Goal: Task Accomplishment & Management: Complete application form

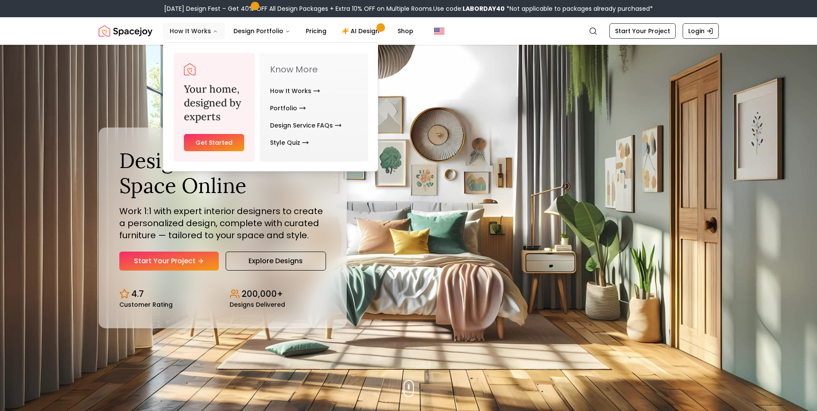
click at [205, 35] on button "How It Works" at bounding box center [194, 30] width 62 height 17
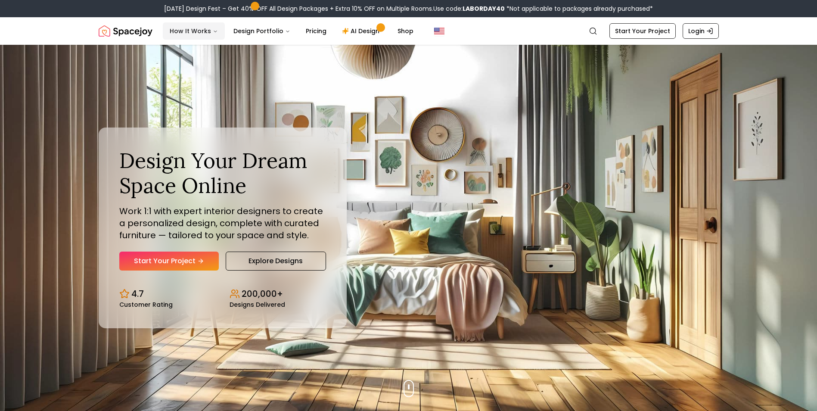
click at [205, 35] on button "How It Works" at bounding box center [194, 30] width 62 height 17
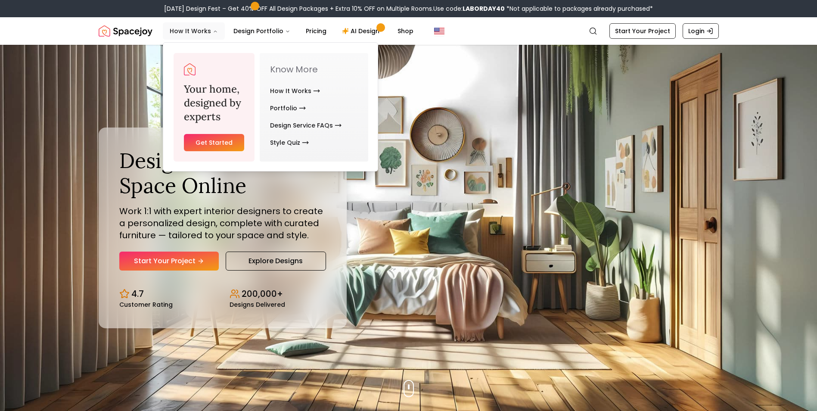
click at [205, 35] on button "How It Works" at bounding box center [194, 30] width 62 height 17
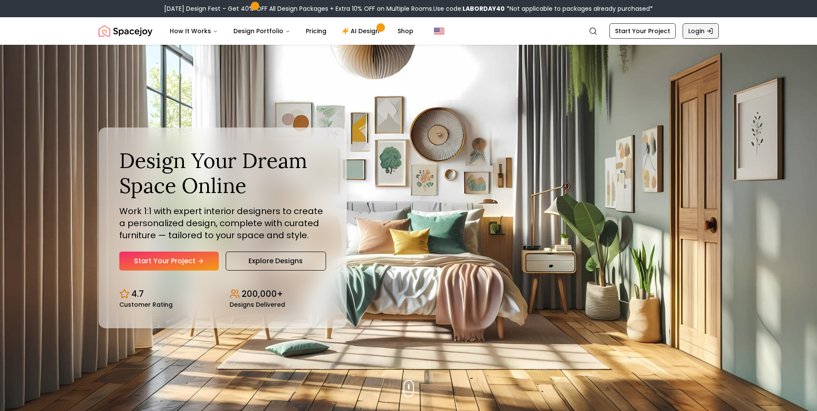
click at [692, 31] on link "Login" at bounding box center [701, 31] width 36 height 16
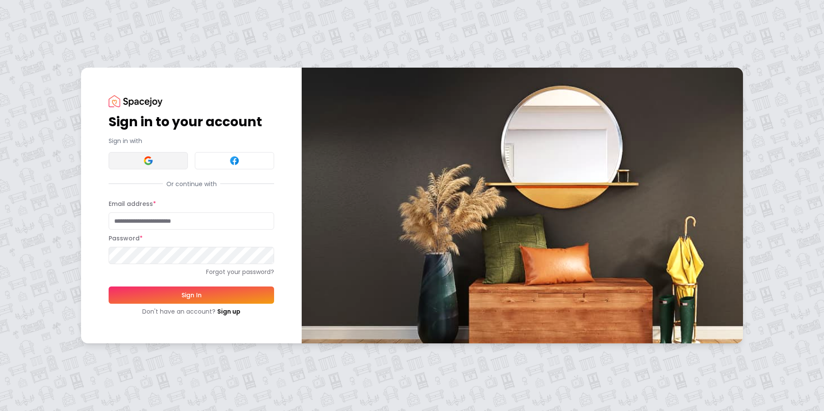
click at [134, 160] on button at bounding box center [148, 160] width 79 height 17
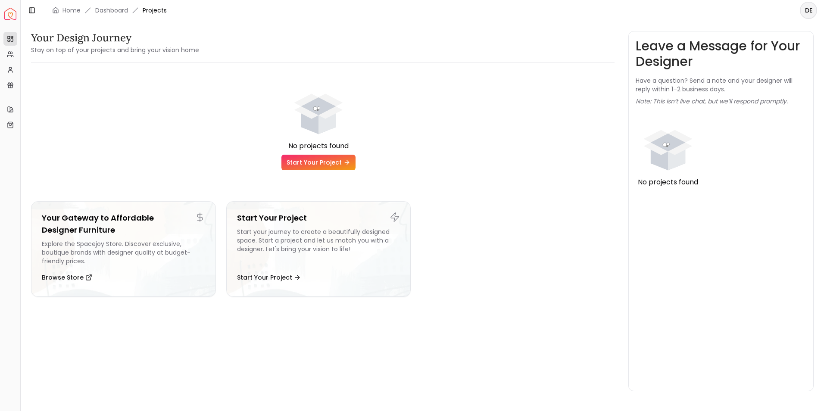
click at [321, 160] on link "Start Your Project" at bounding box center [318, 163] width 74 height 16
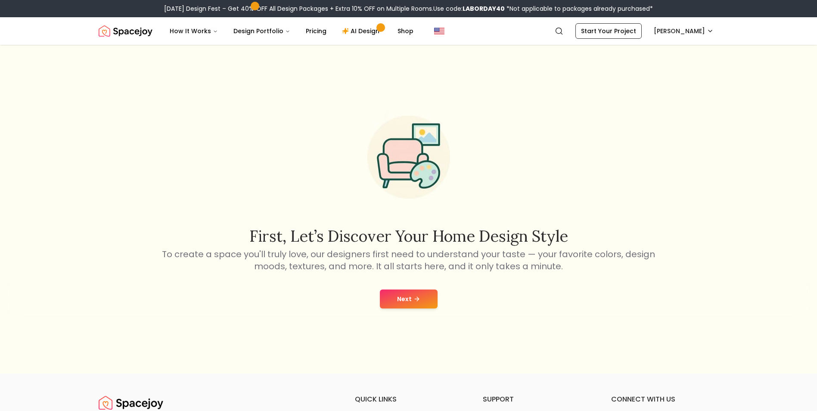
click at [408, 304] on button "Next" at bounding box center [409, 298] width 58 height 19
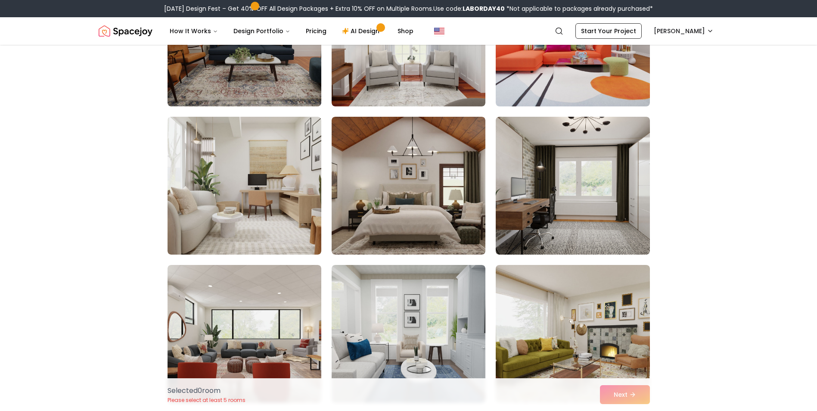
scroll to position [2957, 0]
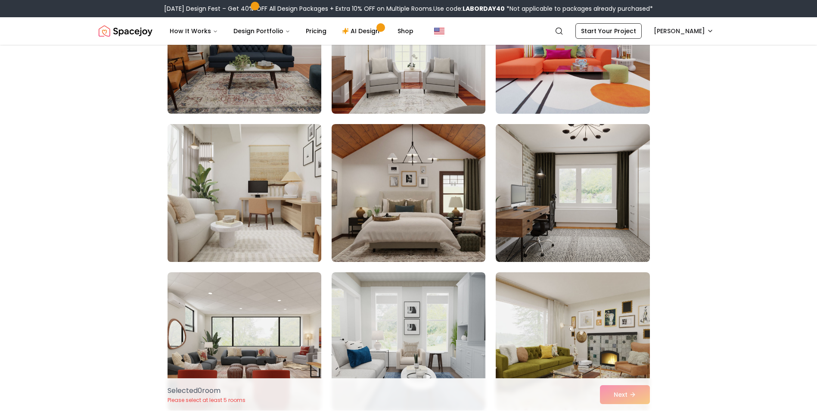
click at [266, 199] on img at bounding box center [245, 193] width 162 height 145
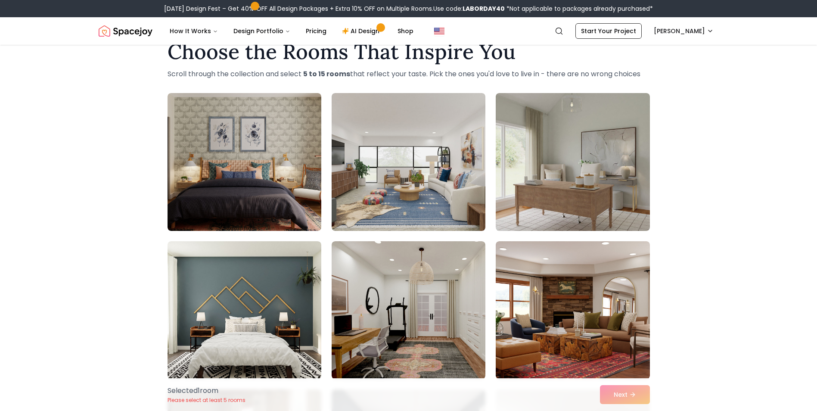
scroll to position [0, 0]
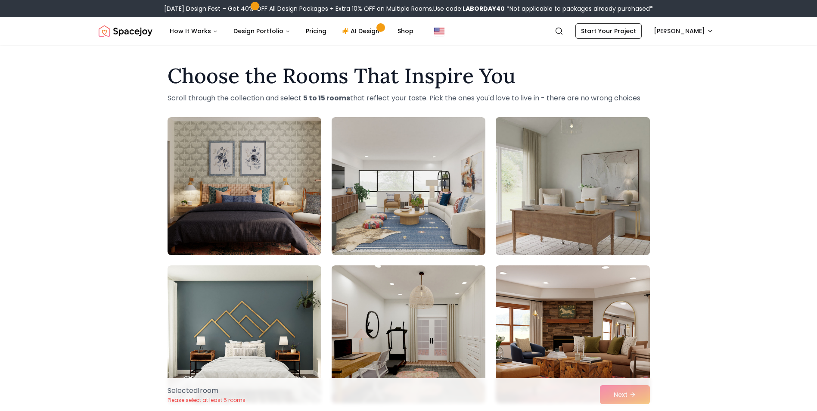
click at [567, 172] on img at bounding box center [573, 186] width 162 height 145
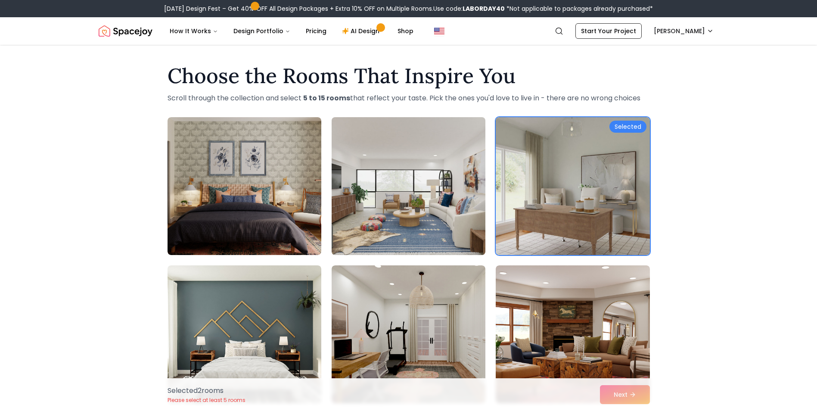
click at [471, 193] on img at bounding box center [409, 186] width 162 height 145
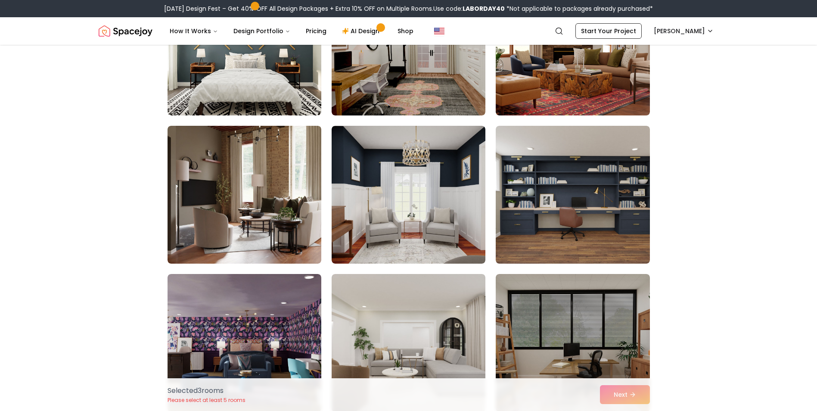
scroll to position [288, 0]
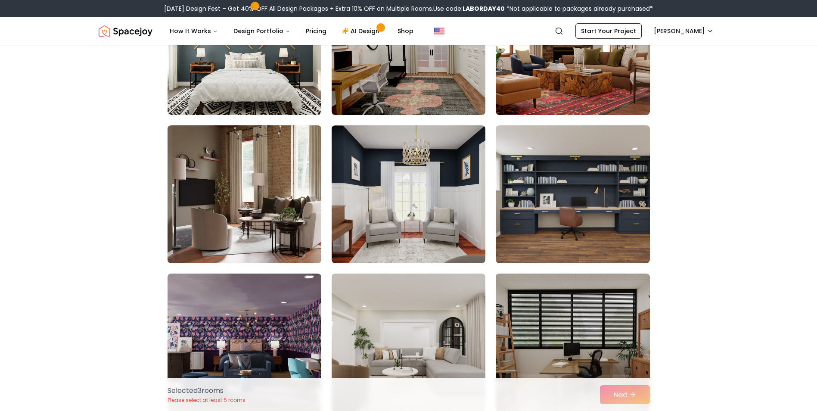
click at [266, 203] on img at bounding box center [245, 194] width 162 height 145
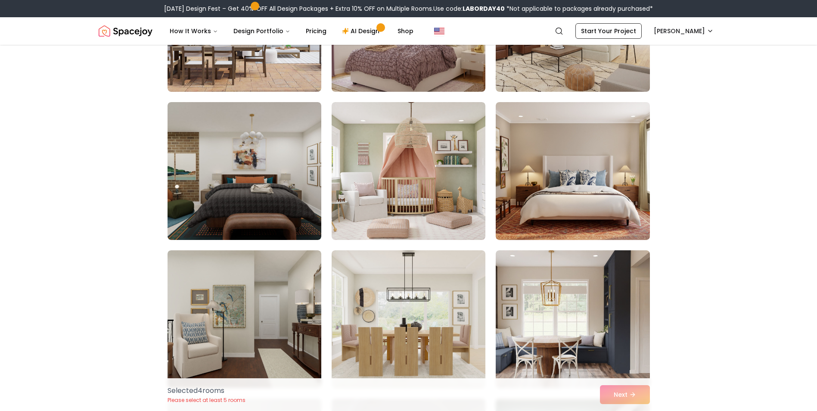
scroll to position [2090, 0]
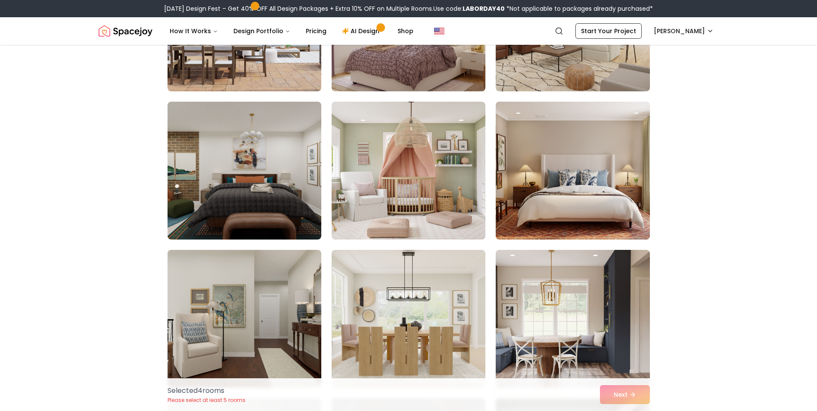
click at [542, 174] on img at bounding box center [573, 170] width 162 height 145
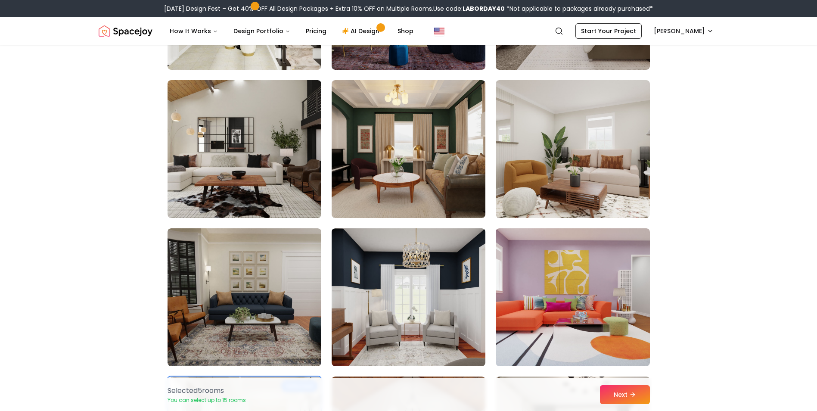
scroll to position [2705, 0]
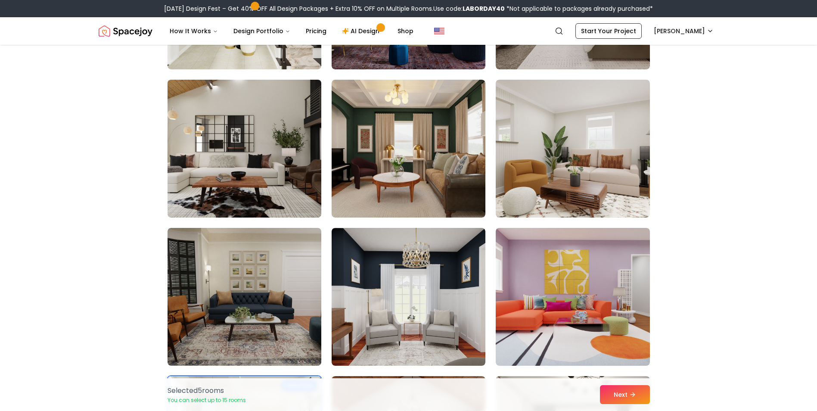
click at [261, 173] on img at bounding box center [245, 148] width 162 height 145
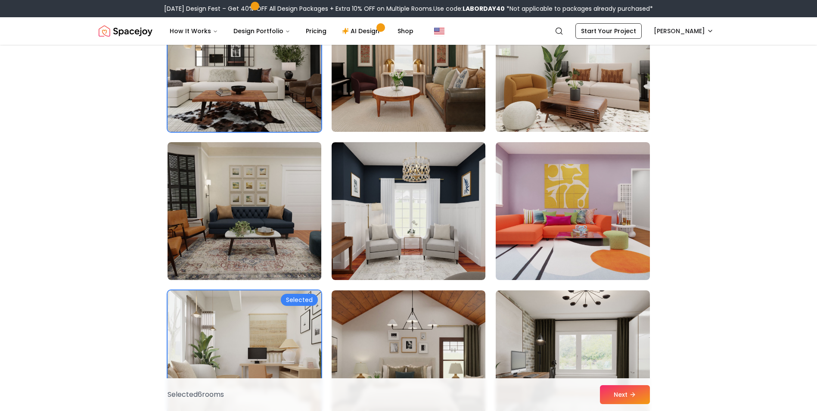
scroll to position [2932, 0]
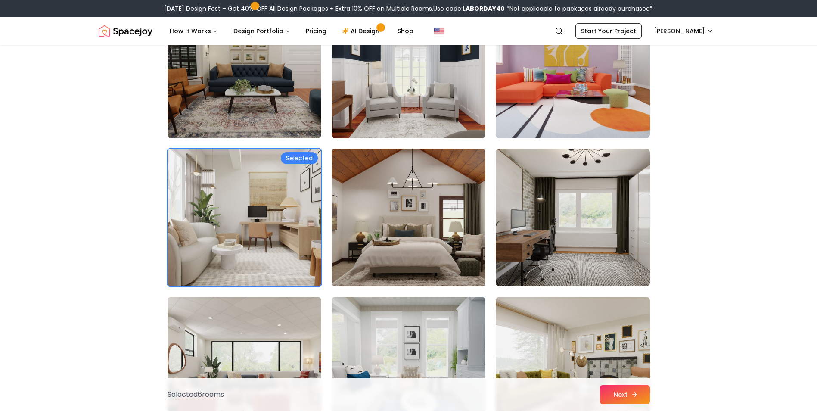
click at [630, 393] on button "Next" at bounding box center [625, 394] width 50 height 19
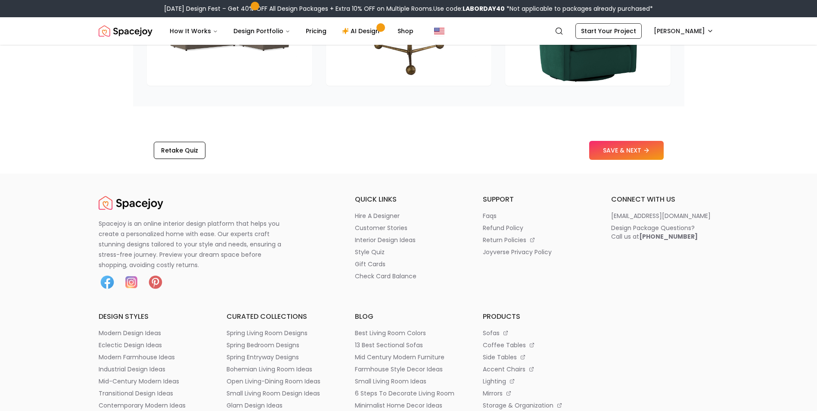
scroll to position [1348, 0]
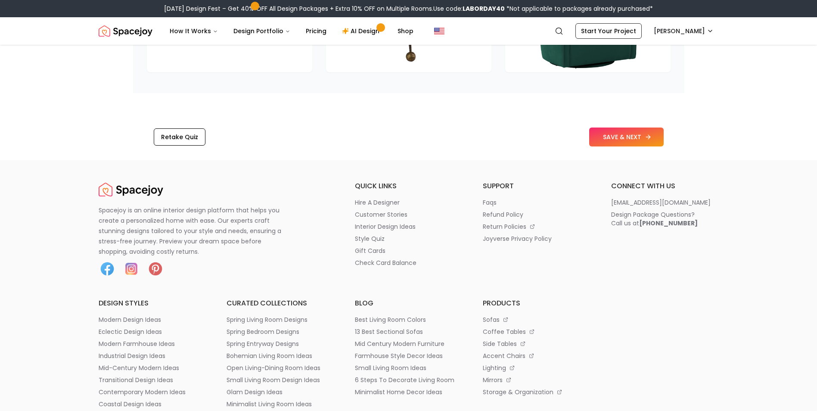
click at [615, 142] on button "SAVE & NEXT" at bounding box center [626, 137] width 75 height 19
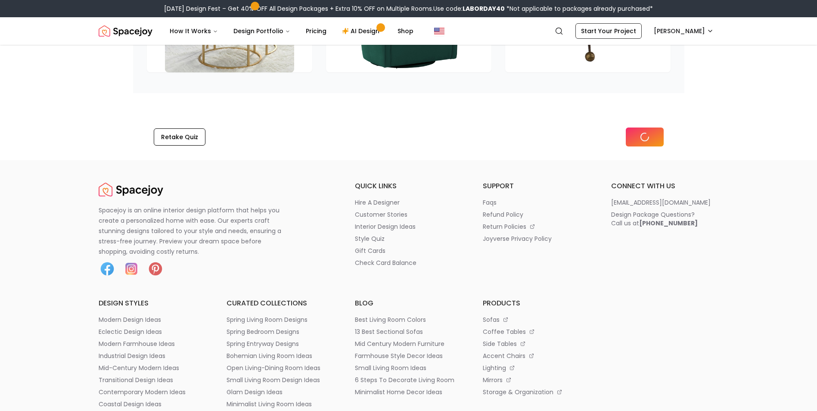
scroll to position [1230, 0]
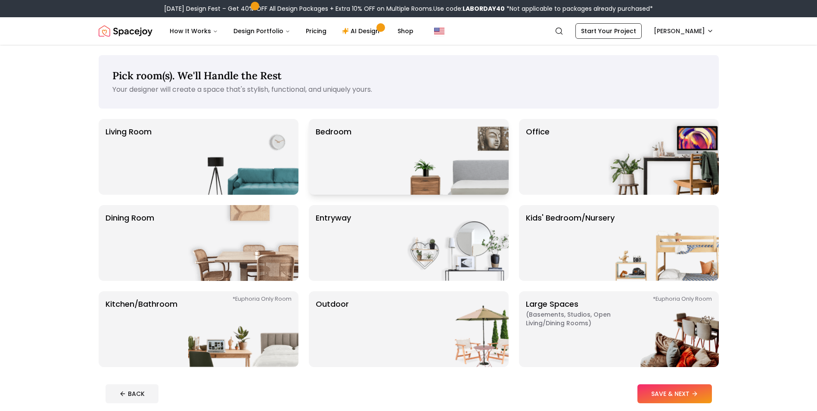
click at [363, 154] on div "Bedroom" at bounding box center [409, 157] width 200 height 76
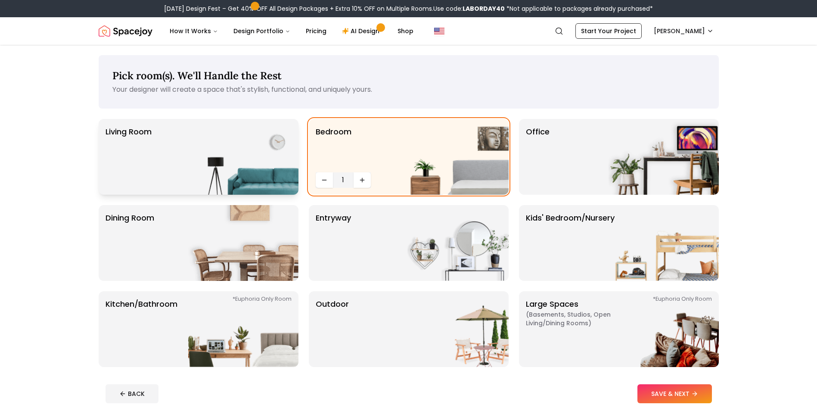
click at [216, 155] on img at bounding box center [243, 157] width 110 height 76
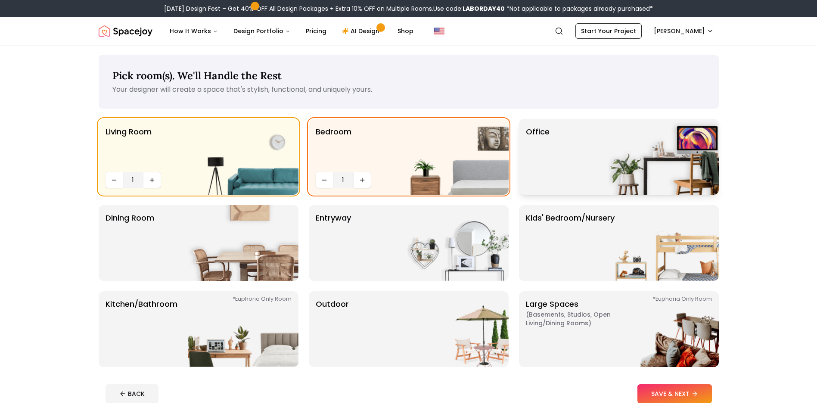
click at [539, 143] on p "Office" at bounding box center [538, 157] width 24 height 62
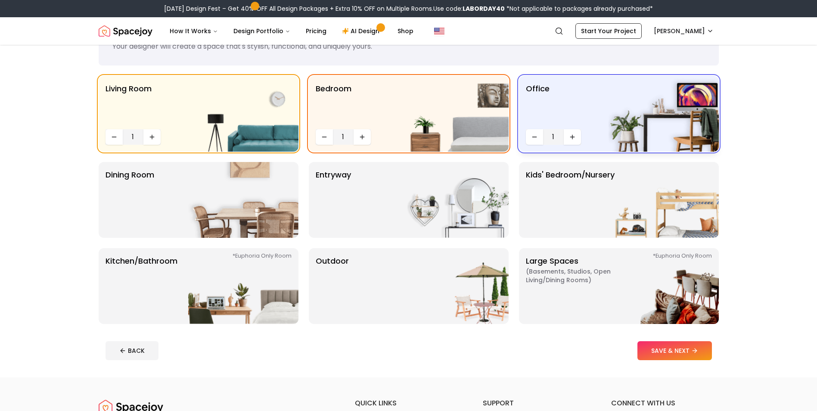
scroll to position [44, 0]
click at [176, 207] on div "Dining Room" at bounding box center [199, 200] width 200 height 76
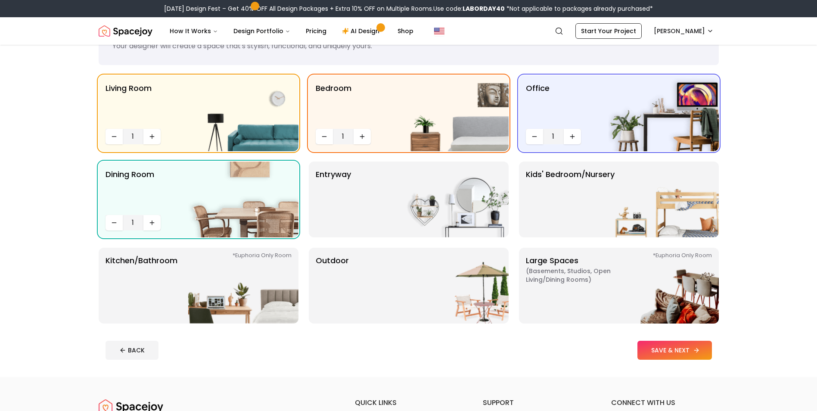
click at [654, 351] on button "SAVE & NEXT" at bounding box center [675, 350] width 75 height 19
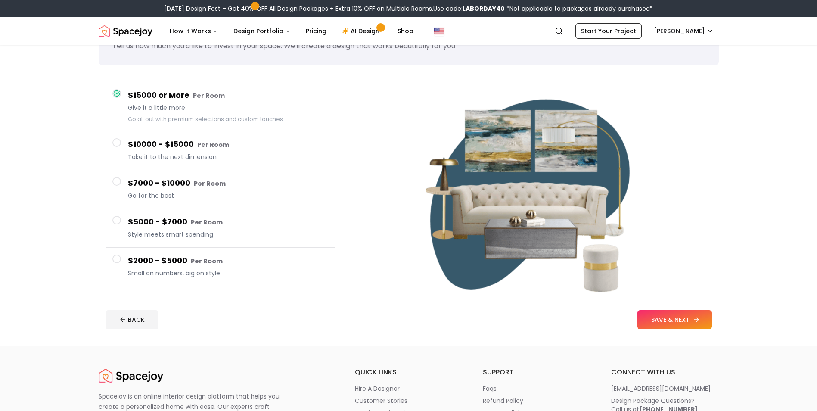
click at [694, 325] on button "SAVE & NEXT" at bounding box center [675, 319] width 75 height 19
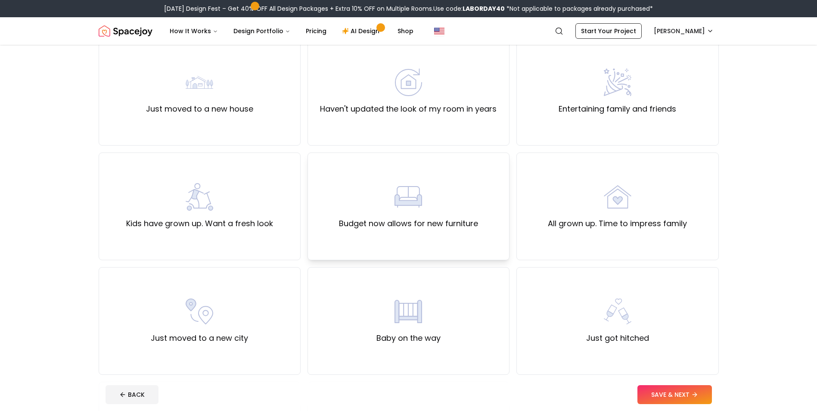
scroll to position [71, 0]
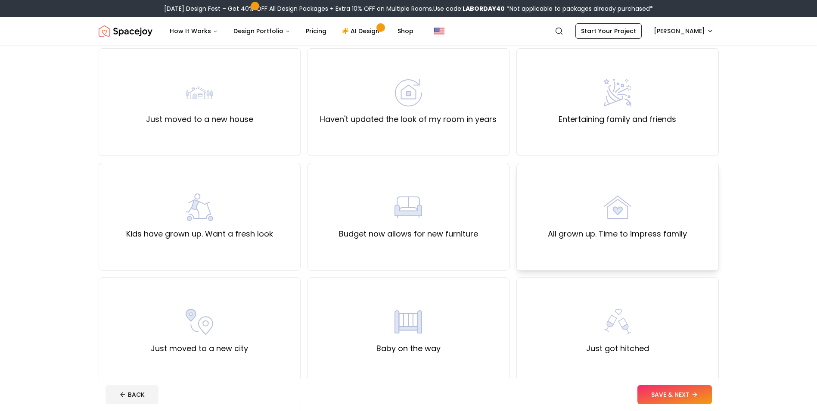
click at [562, 220] on div "All grown up. Time to impress family" at bounding box center [617, 216] width 139 height 47
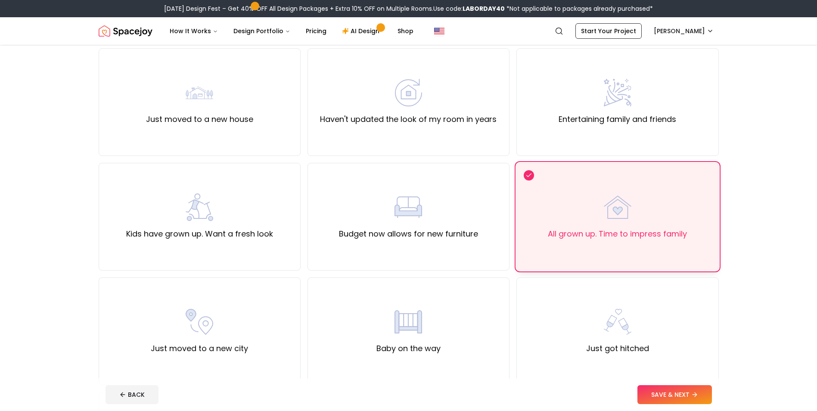
scroll to position [0, 0]
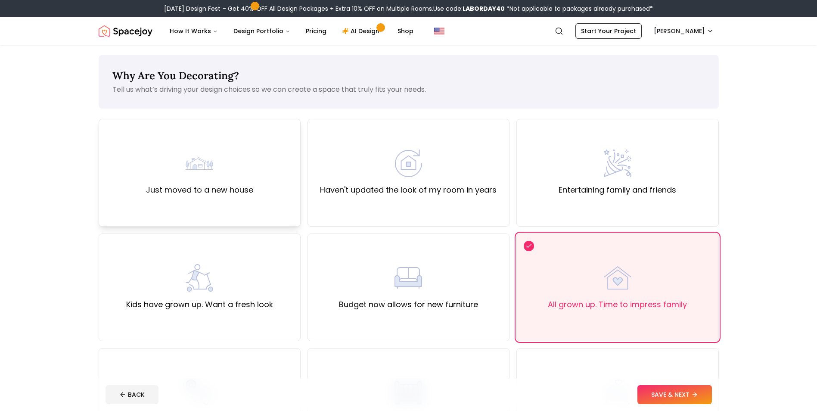
click at [249, 175] on div "Just moved to a new house" at bounding box center [199, 172] width 107 height 47
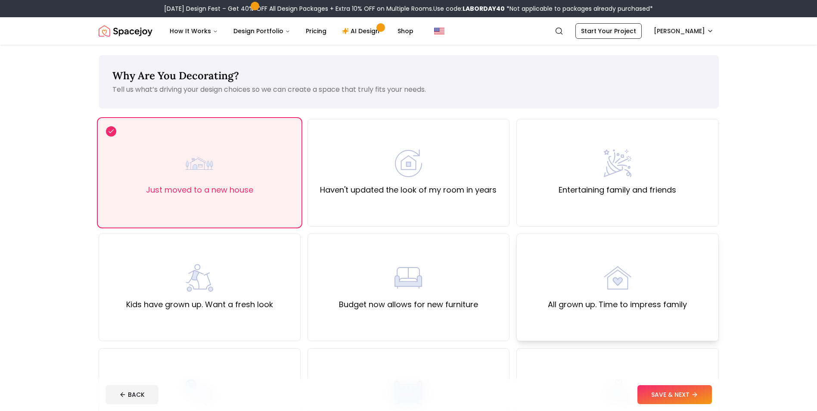
click at [644, 327] on div "All grown up. Time to impress family" at bounding box center [618, 287] width 202 height 108
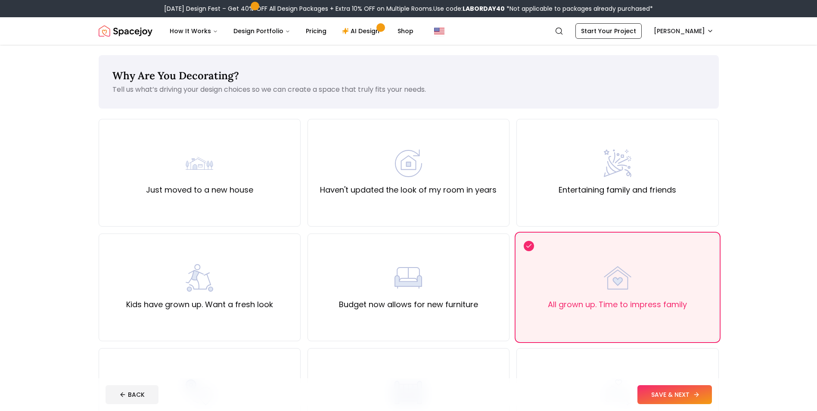
click at [666, 395] on button "SAVE & NEXT" at bounding box center [675, 394] width 75 height 19
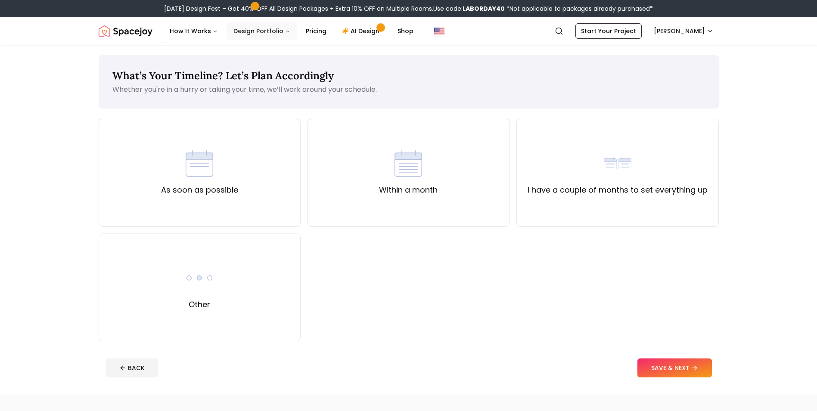
click at [278, 31] on button "Design Portfolio" at bounding box center [262, 30] width 71 height 17
click at [115, 35] on img "Spacejoy" at bounding box center [126, 30] width 54 height 17
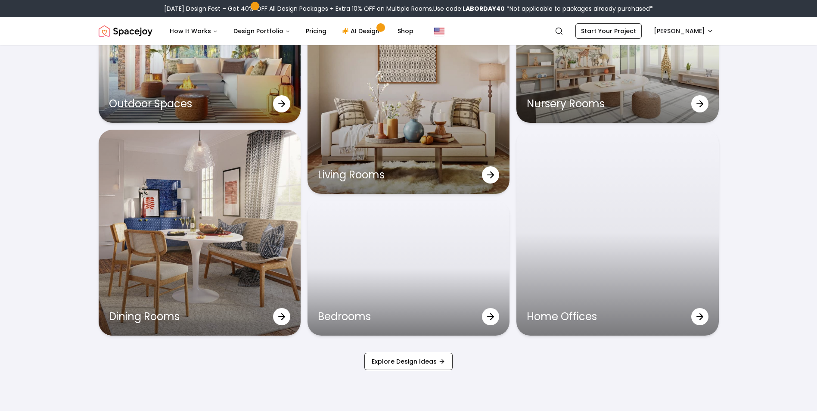
scroll to position [2838, 0]
